Goal: Use online tool/utility: Utilize a website feature to perform a specific function

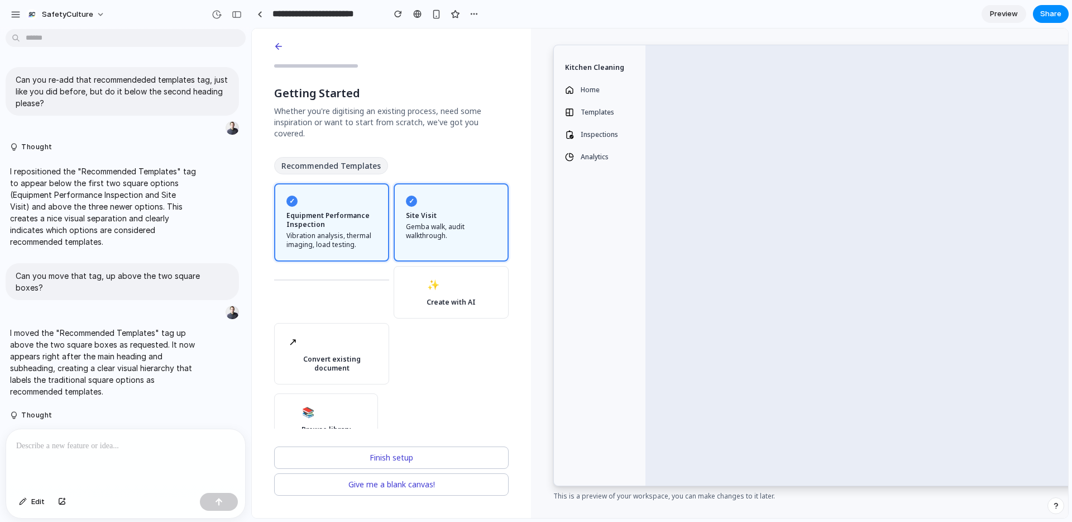
scroll to position [3169, 0]
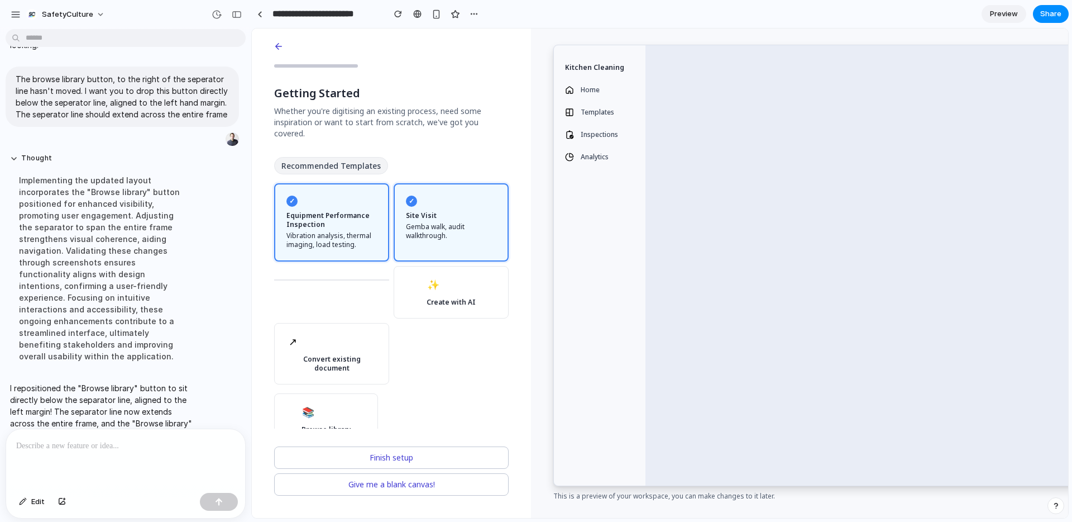
drag, startPoint x: 388, startPoint y: 269, endPoint x: 314, endPoint y: 269, distance: 73.7
click at [325, 279] on div at bounding box center [331, 279] width 115 height 1
click at [455, 303] on label "✨ Create with AI" at bounding box center [451, 292] width 115 height 53
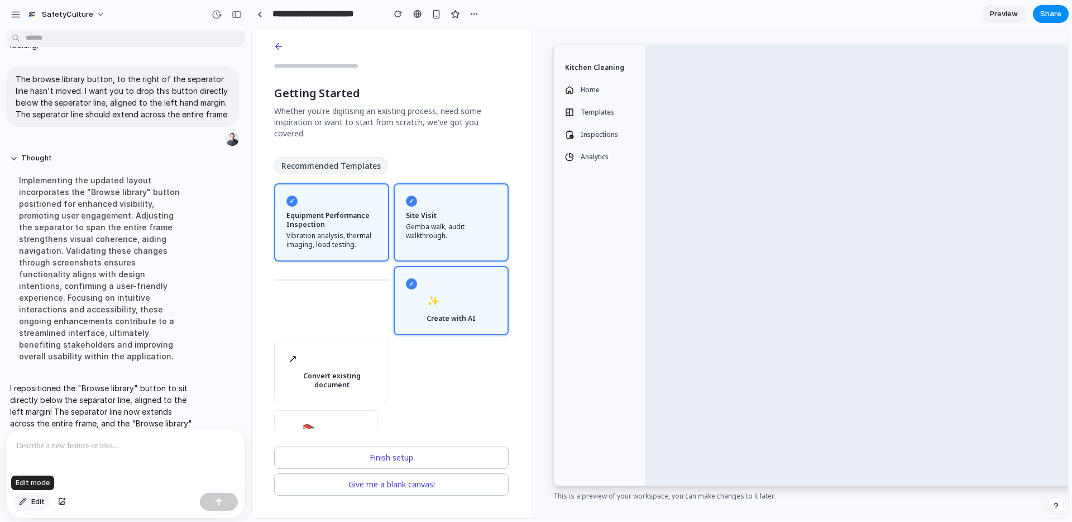
click at [40, 504] on span "Edit" at bounding box center [37, 501] width 13 height 11
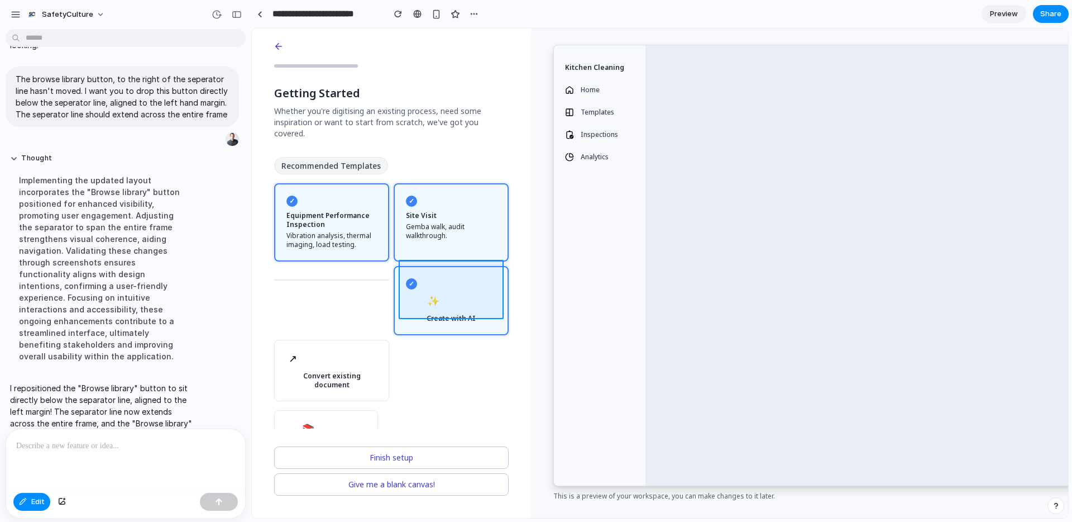
click at [426, 285] on div at bounding box center [660, 272] width 817 height 489
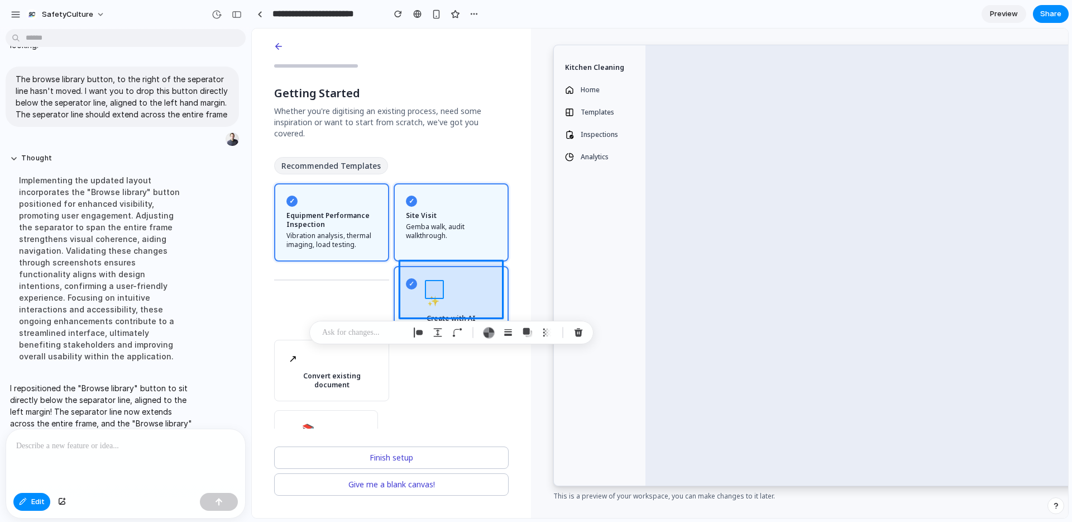
drag, startPoint x: 450, startPoint y: 280, endPoint x: 441, endPoint y: 285, distance: 9.5
click at [441, 285] on div at bounding box center [660, 272] width 817 height 489
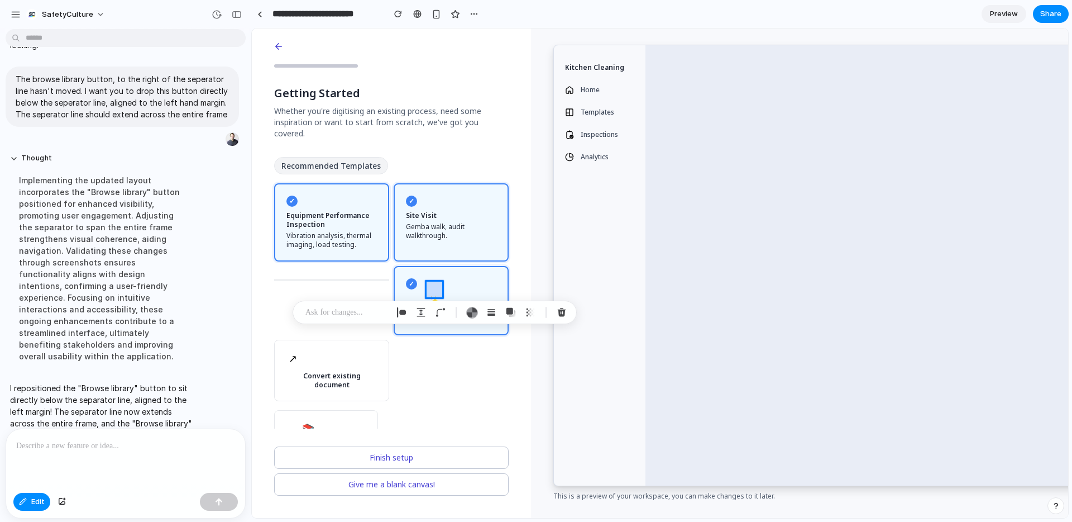
click at [441, 285] on div at bounding box center [660, 272] width 817 height 489
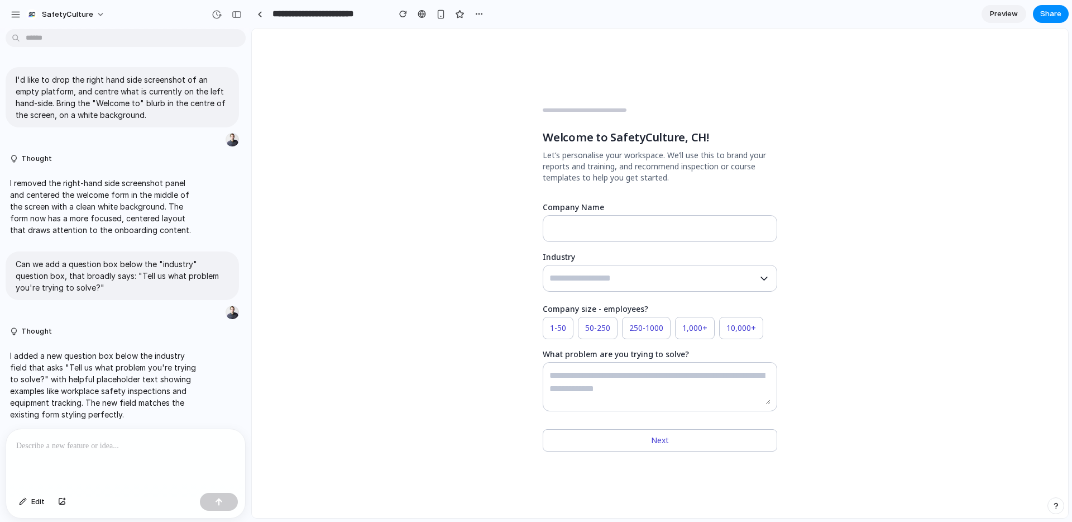
click at [886, 158] on div "Welcome to SafetyCulture, CH! Let’s personalise your workspace. We’ll use this …" at bounding box center [660, 272] width 817 height 489
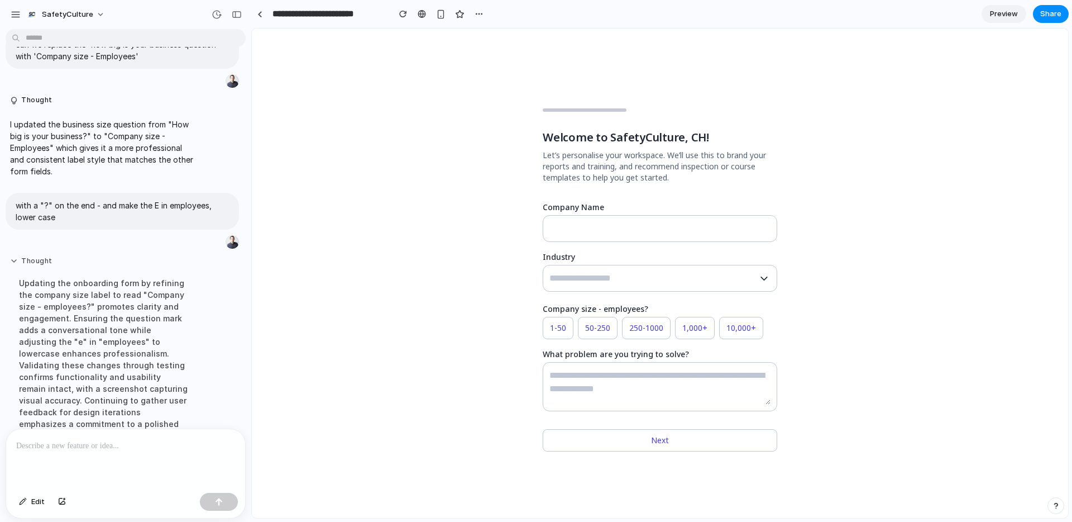
scroll to position [1147, 0]
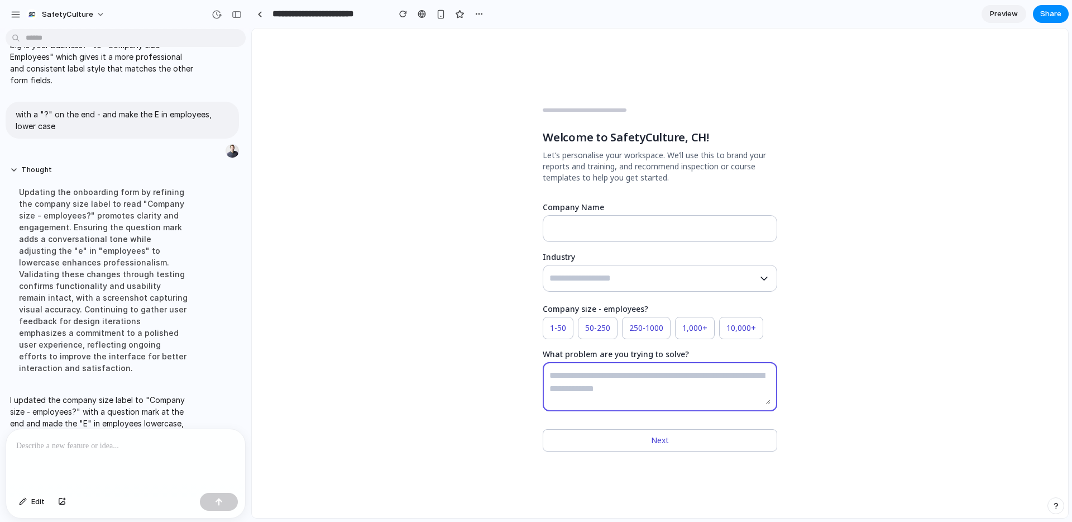
click at [559, 378] on textarea "What problem are you trying to solve?" at bounding box center [660, 387] width 221 height 36
